Goal: Find specific page/section: Find specific page/section

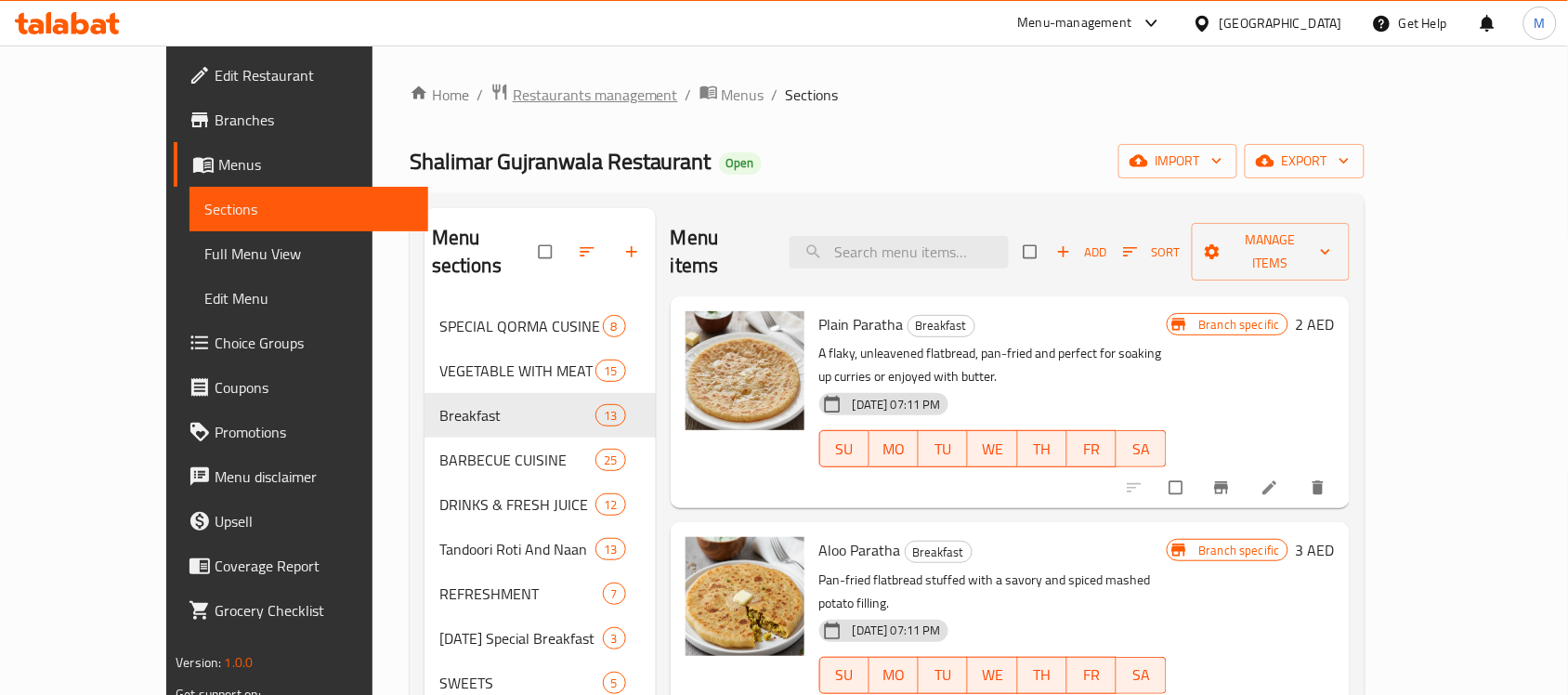
click at [512, 104] on span "Restaurants management" at bounding box center [595, 95] width 165 height 22
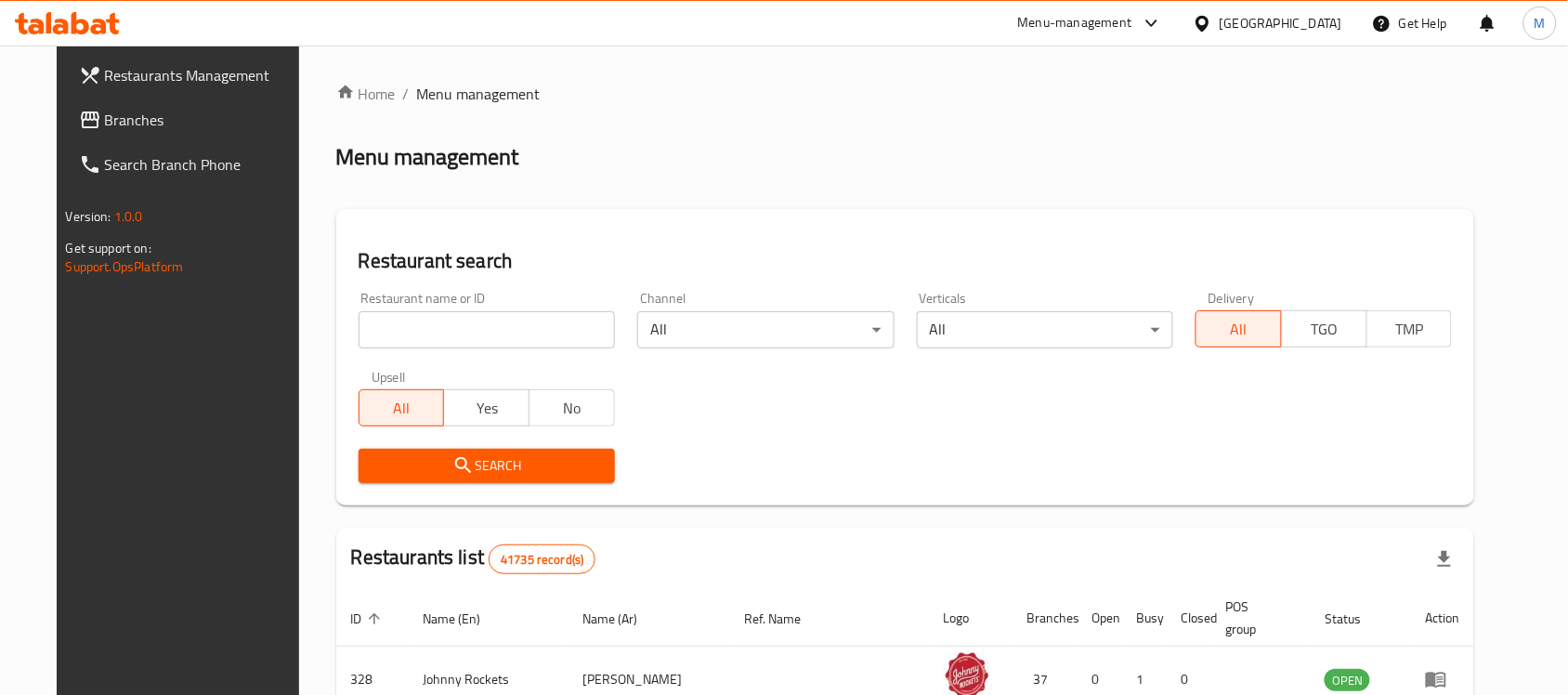
click at [485, 337] on input "search" at bounding box center [486, 329] width 256 height 37
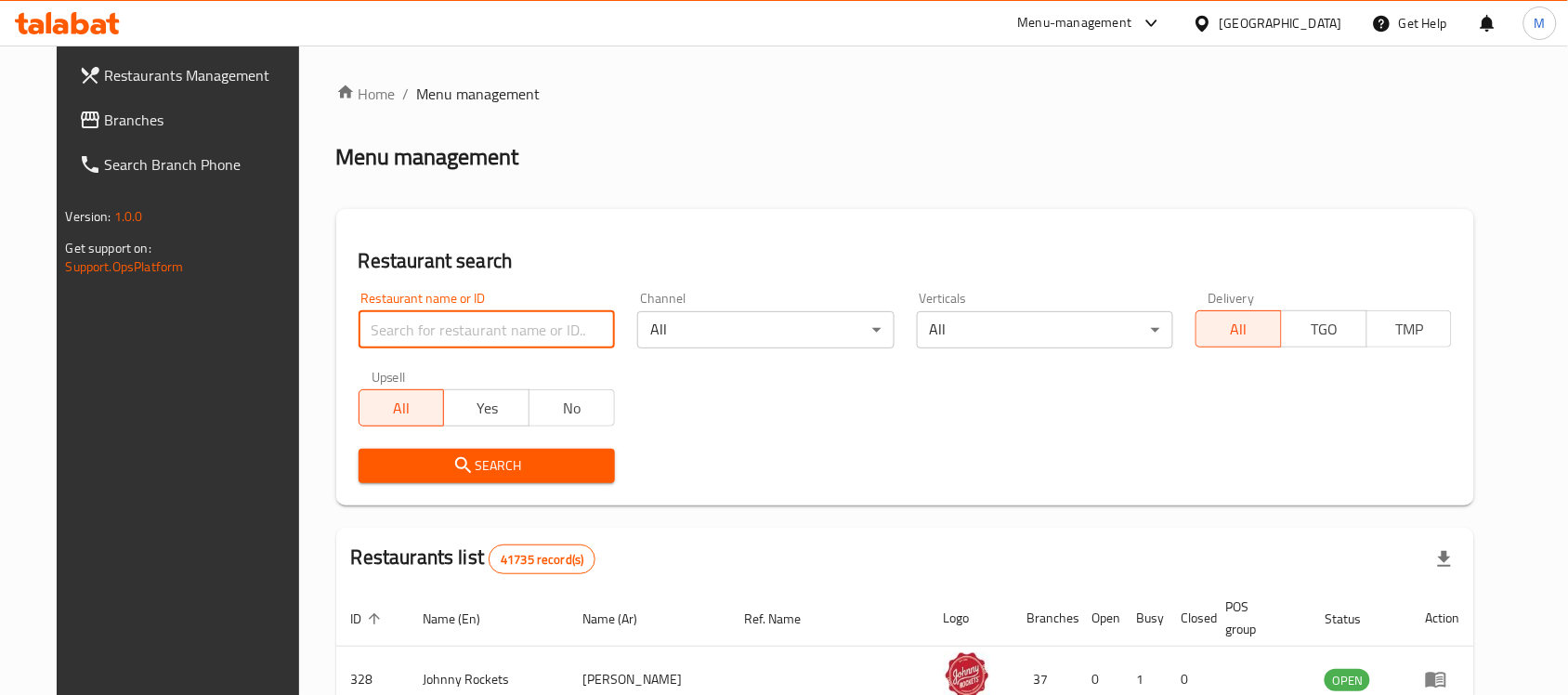
paste input "Baghdad Al Iraqi Restaurant"
click button "Search" at bounding box center [486, 466] width 256 height 34
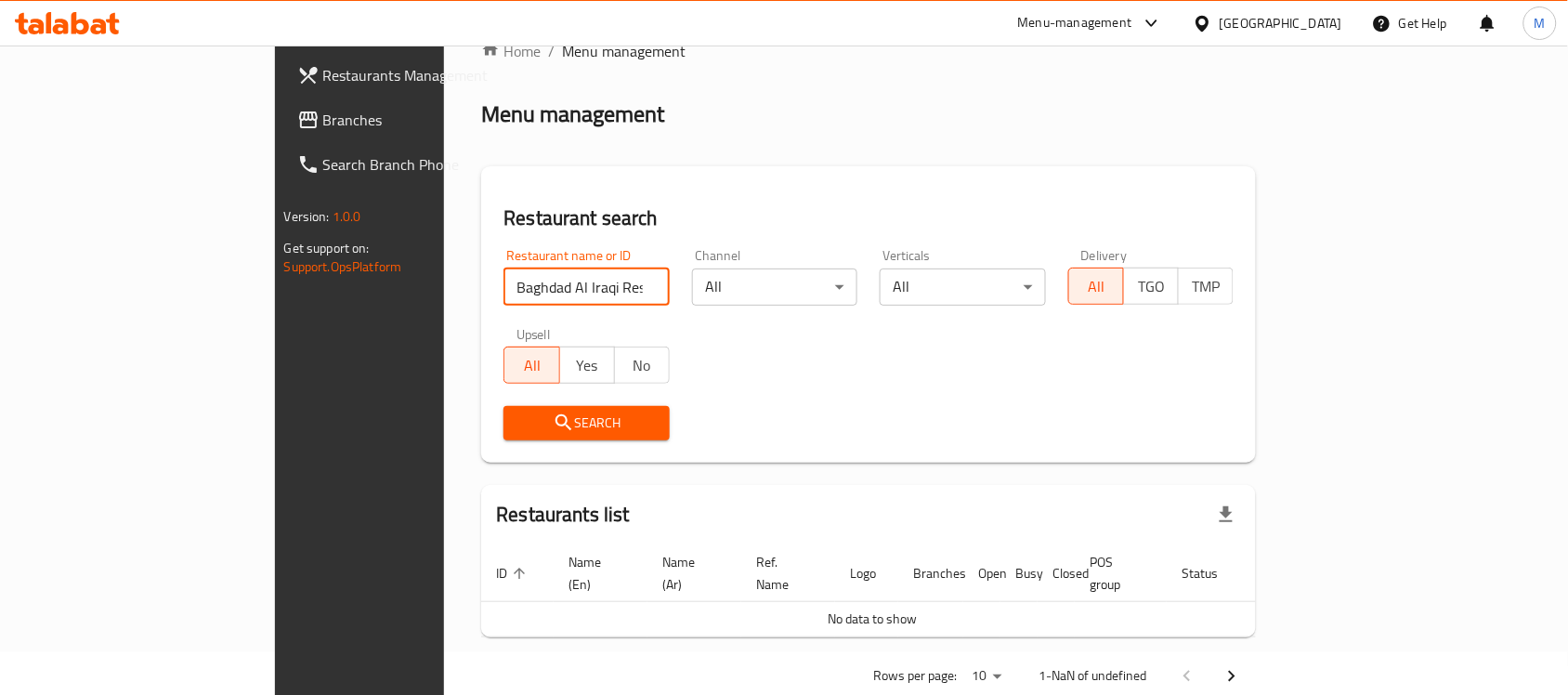
scroll to position [63, 0]
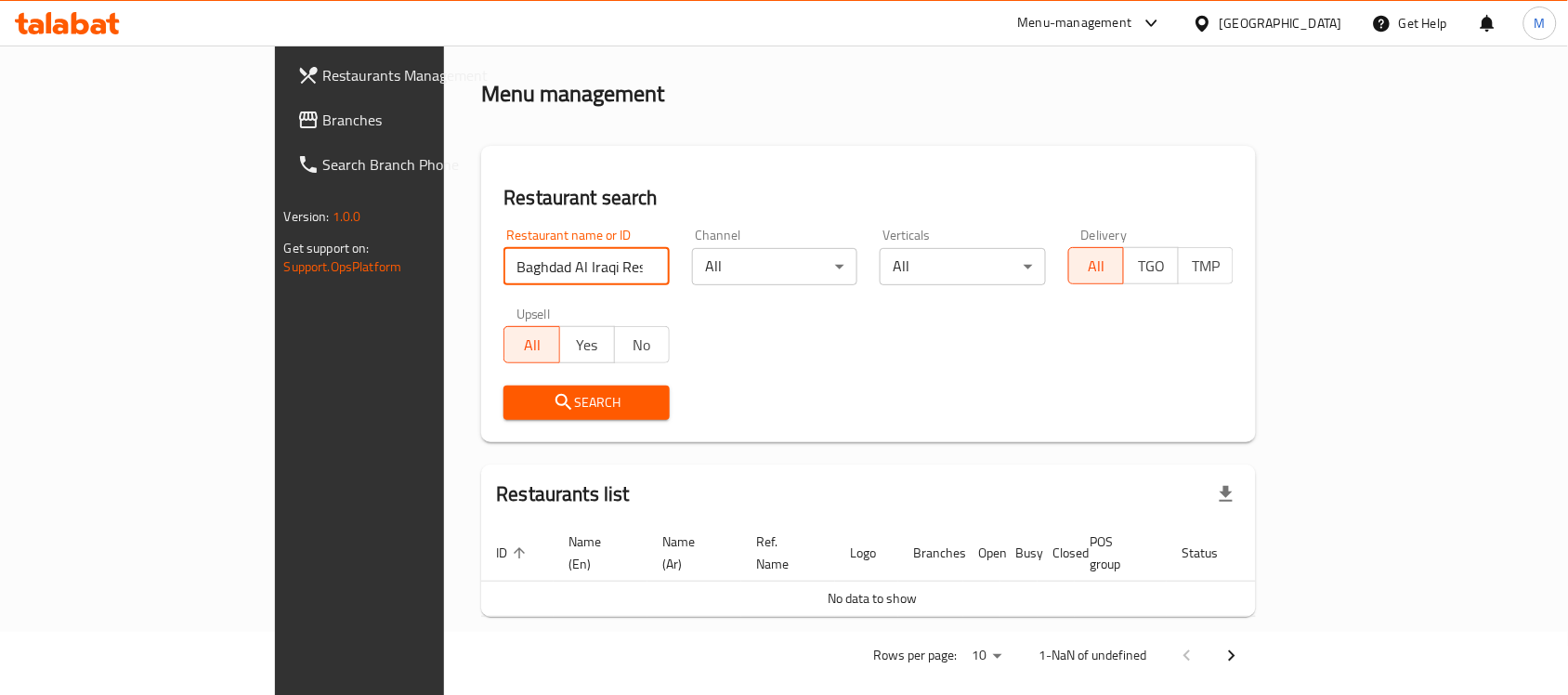
click at [503, 269] on input "Baghdad Al Iraqi Restaurant" at bounding box center [586, 266] width 166 height 37
type input "Baghdad Al Iraqi"
click button "Search" at bounding box center [586, 403] width 166 height 34
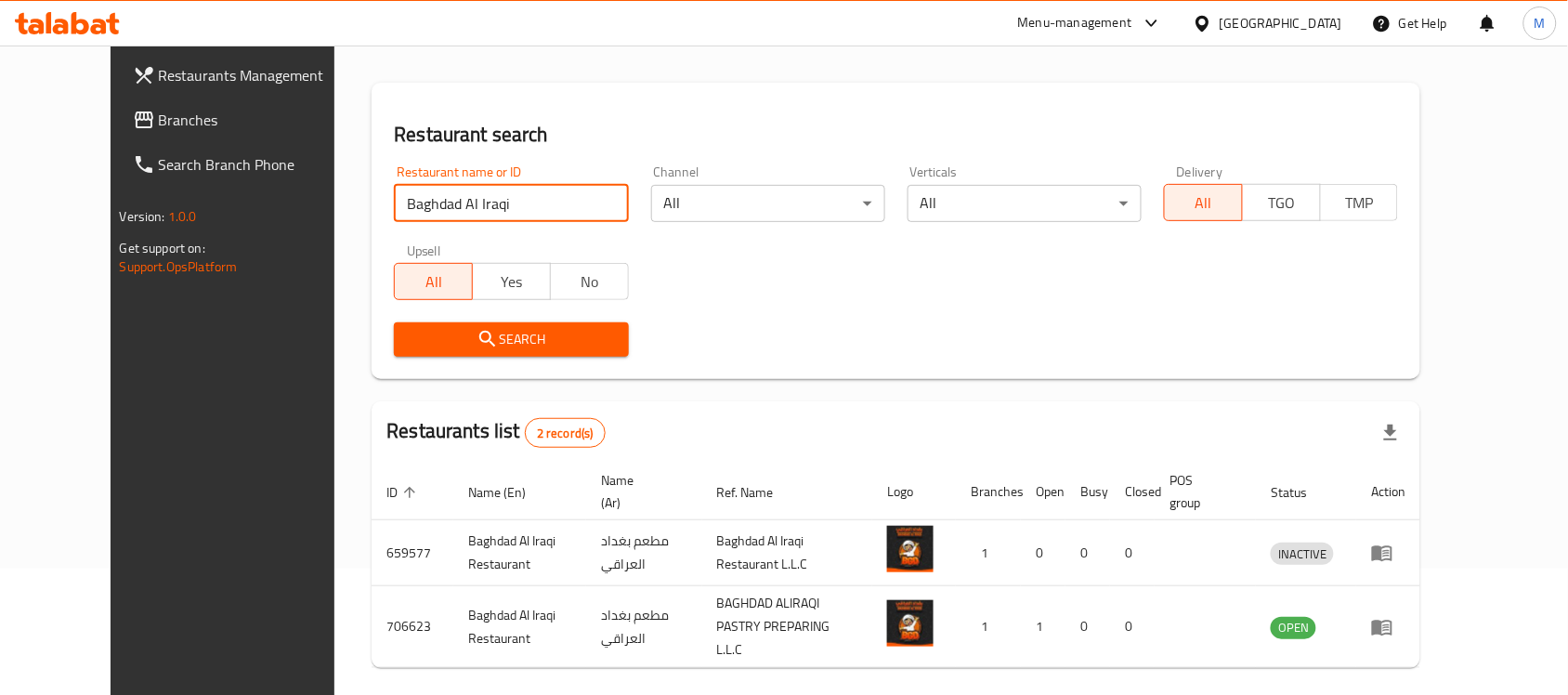
scroll to position [183, 0]
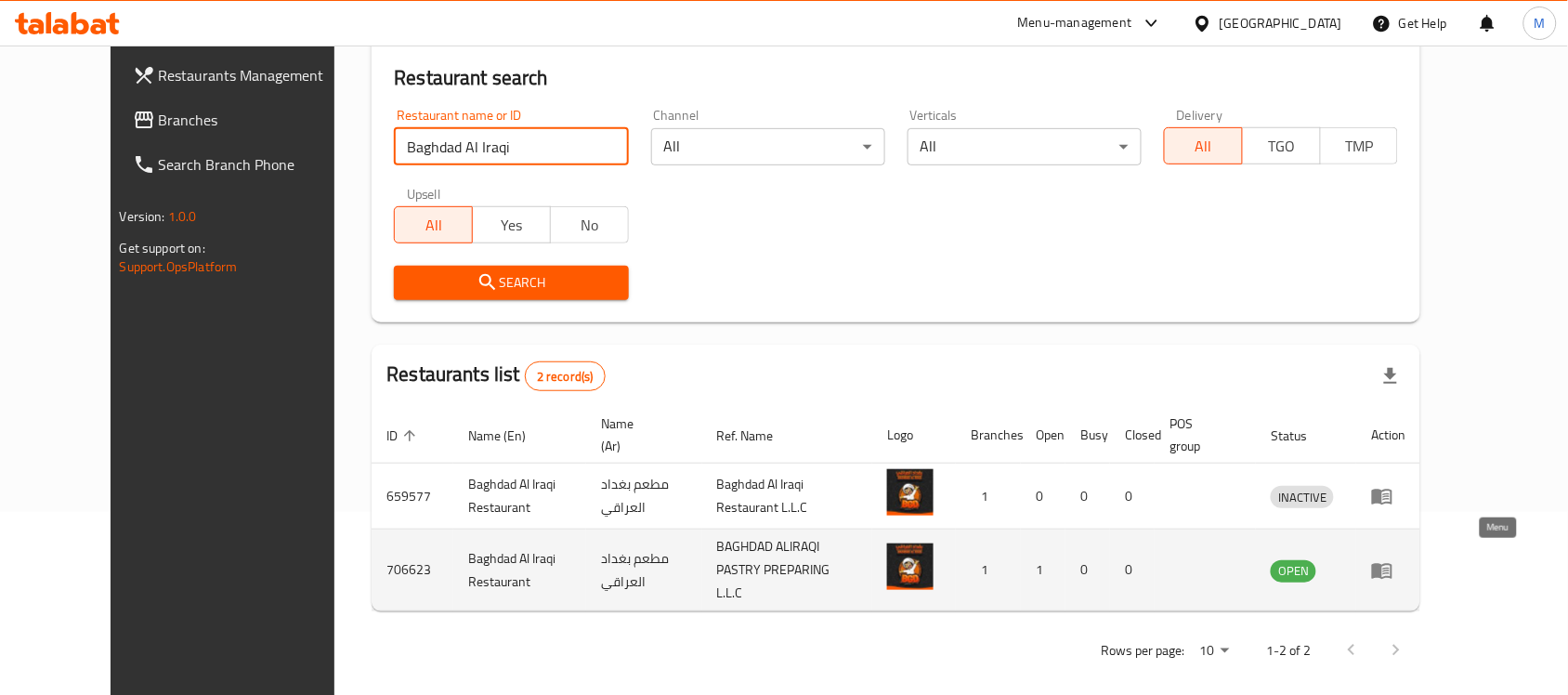
click at [1393, 563] on icon "enhanced table" at bounding box center [1382, 571] width 20 height 16
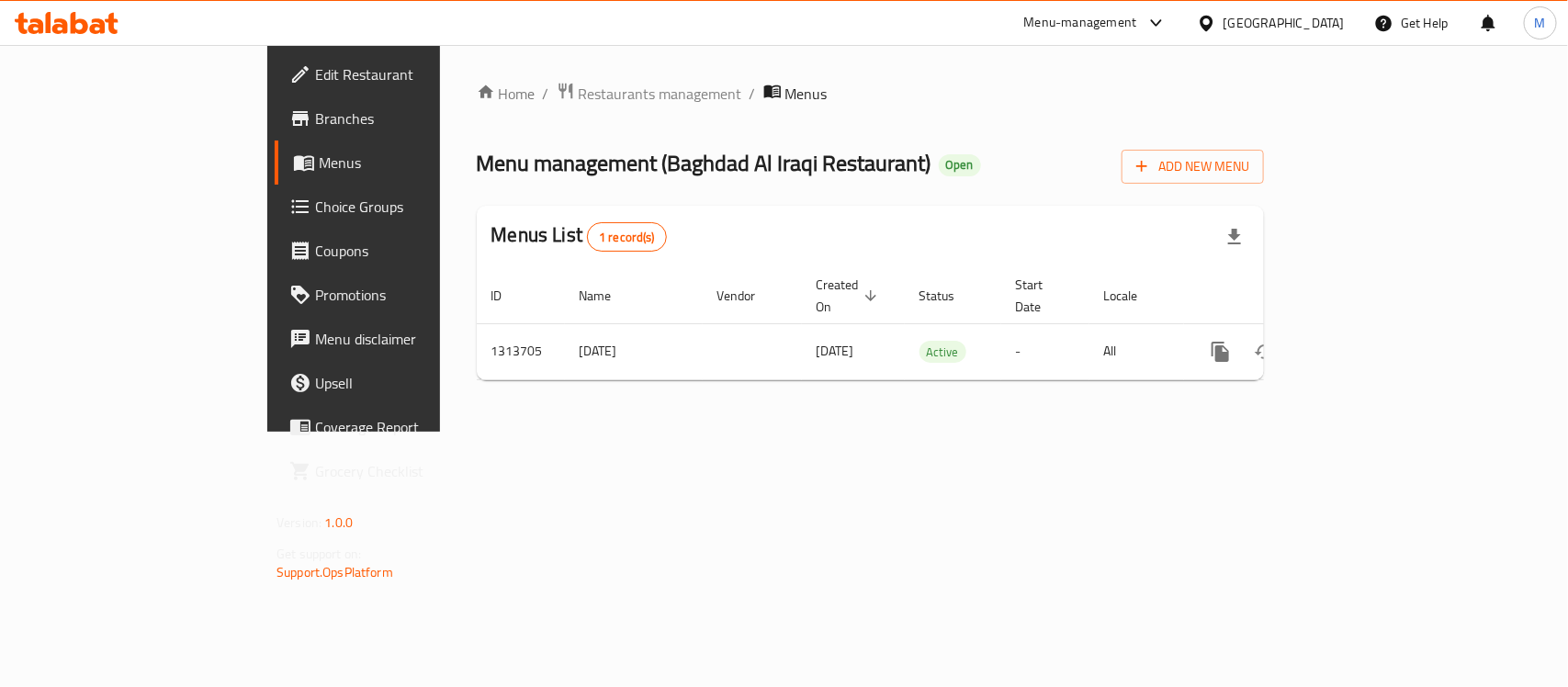
click at [316, 70] on span "Edit Restaurant" at bounding box center [415, 74] width 199 height 22
